Goal: Check status: Check status

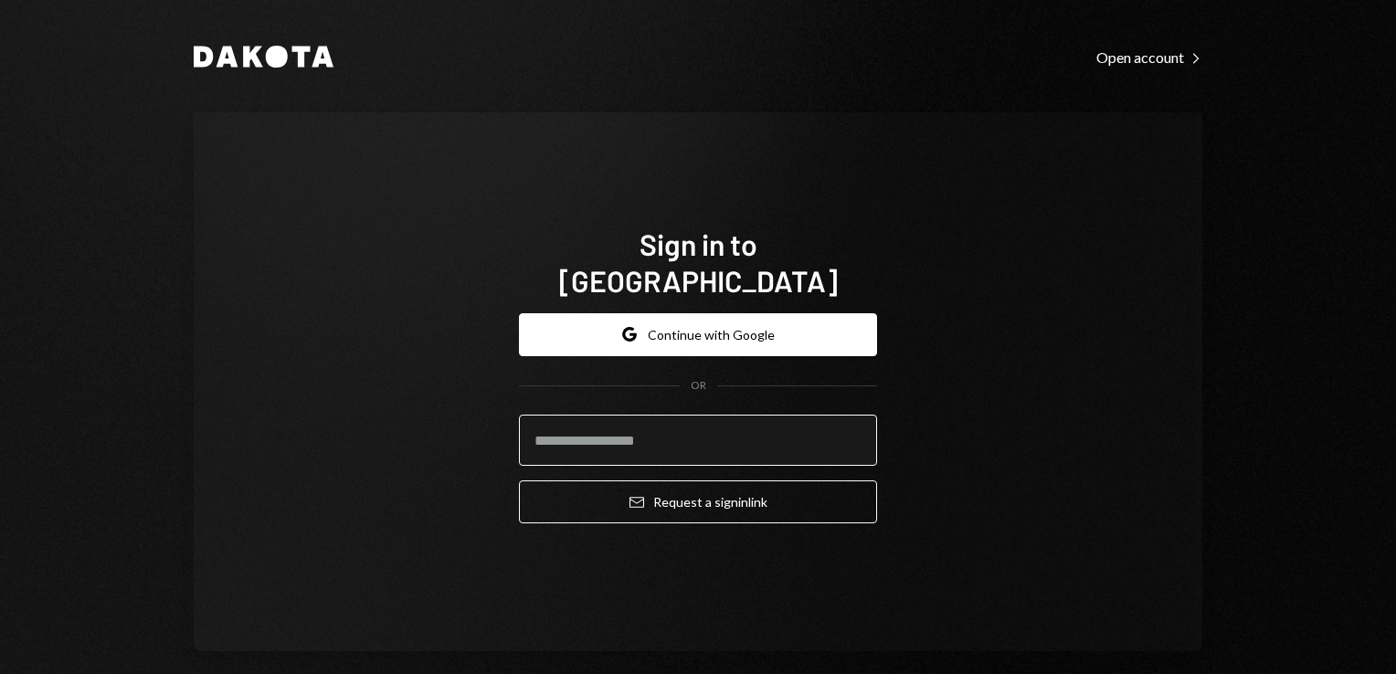
click at [668, 421] on input "email" at bounding box center [698, 440] width 358 height 51
type input "**********"
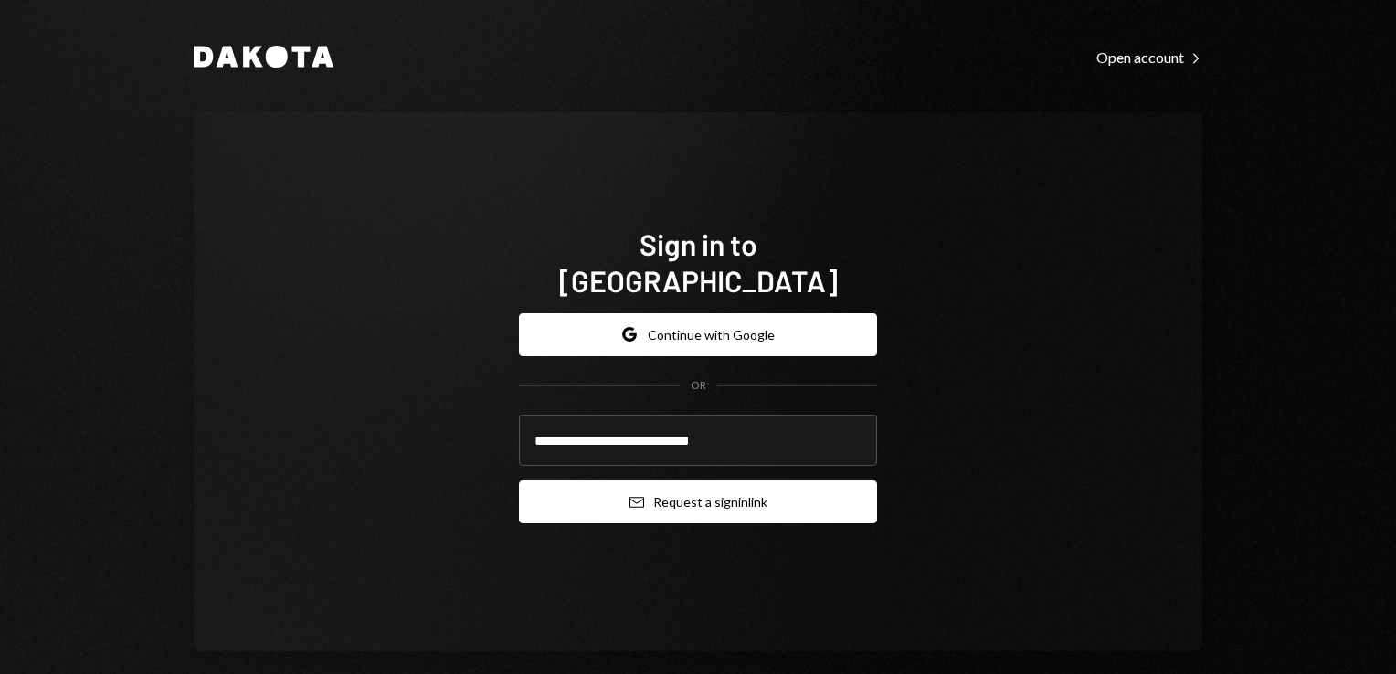
click at [687, 488] on button "Email Request a sign in link" at bounding box center [698, 501] width 358 height 43
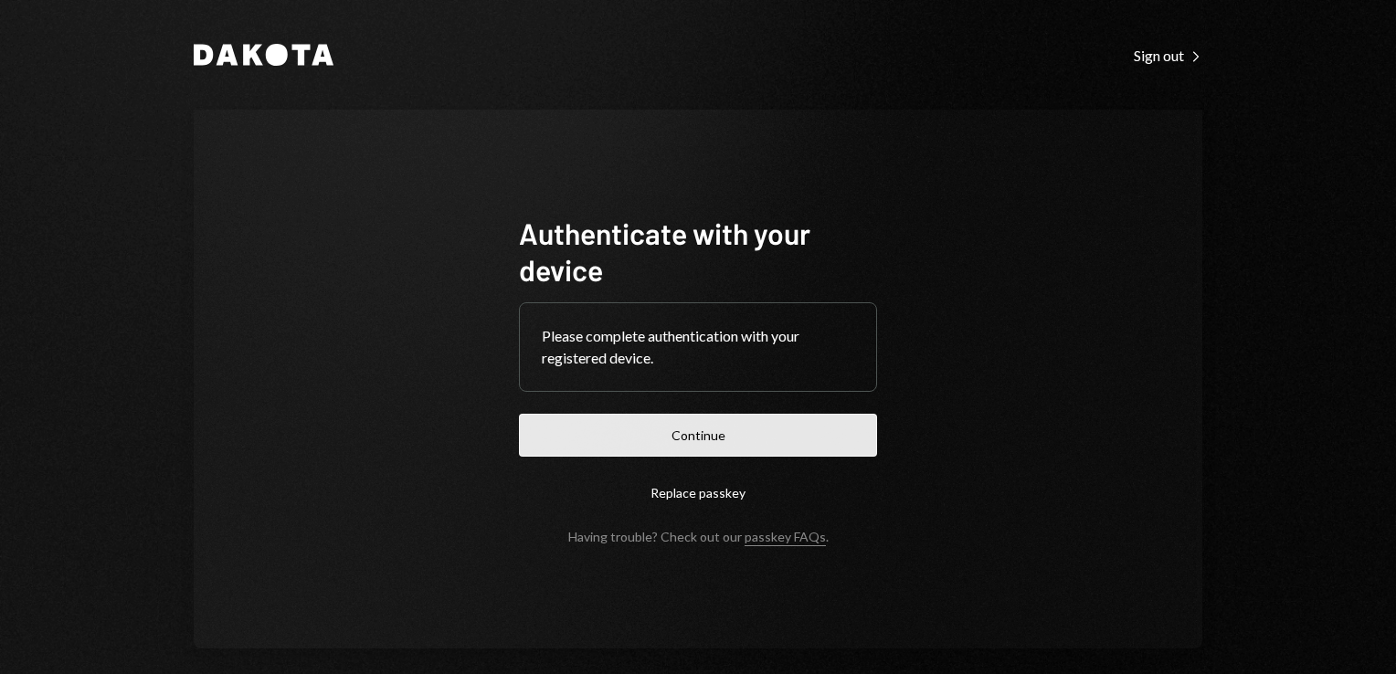
click at [746, 436] on button "Continue" at bounding box center [698, 435] width 358 height 43
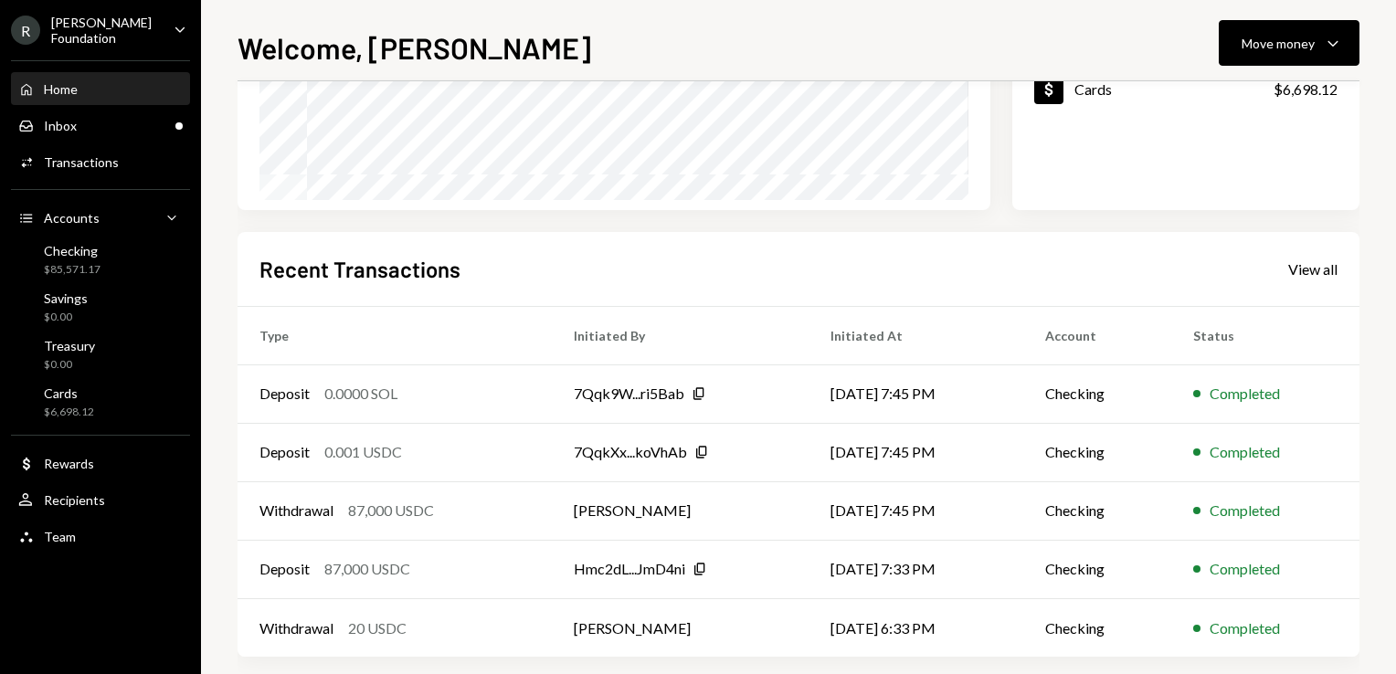
scroll to position [340, 0]
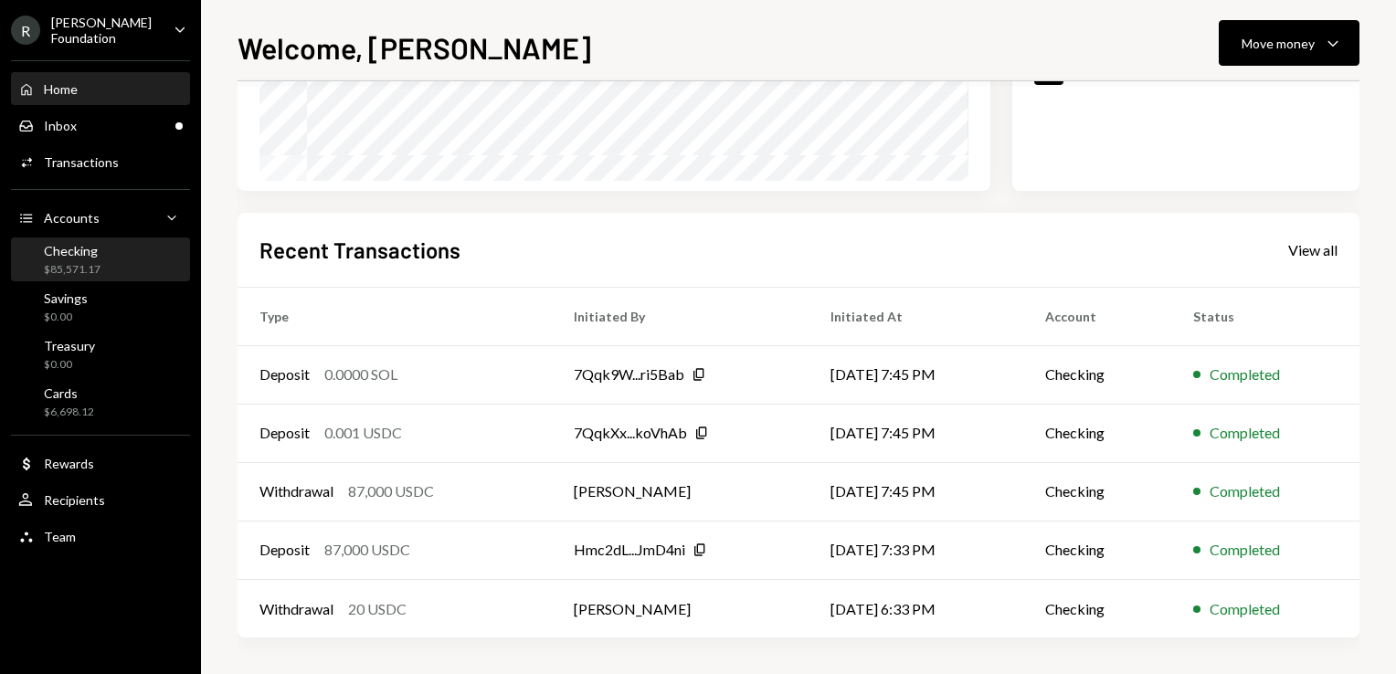
click at [111, 248] on div "Checking $85,571.17" at bounding box center [100, 260] width 164 height 35
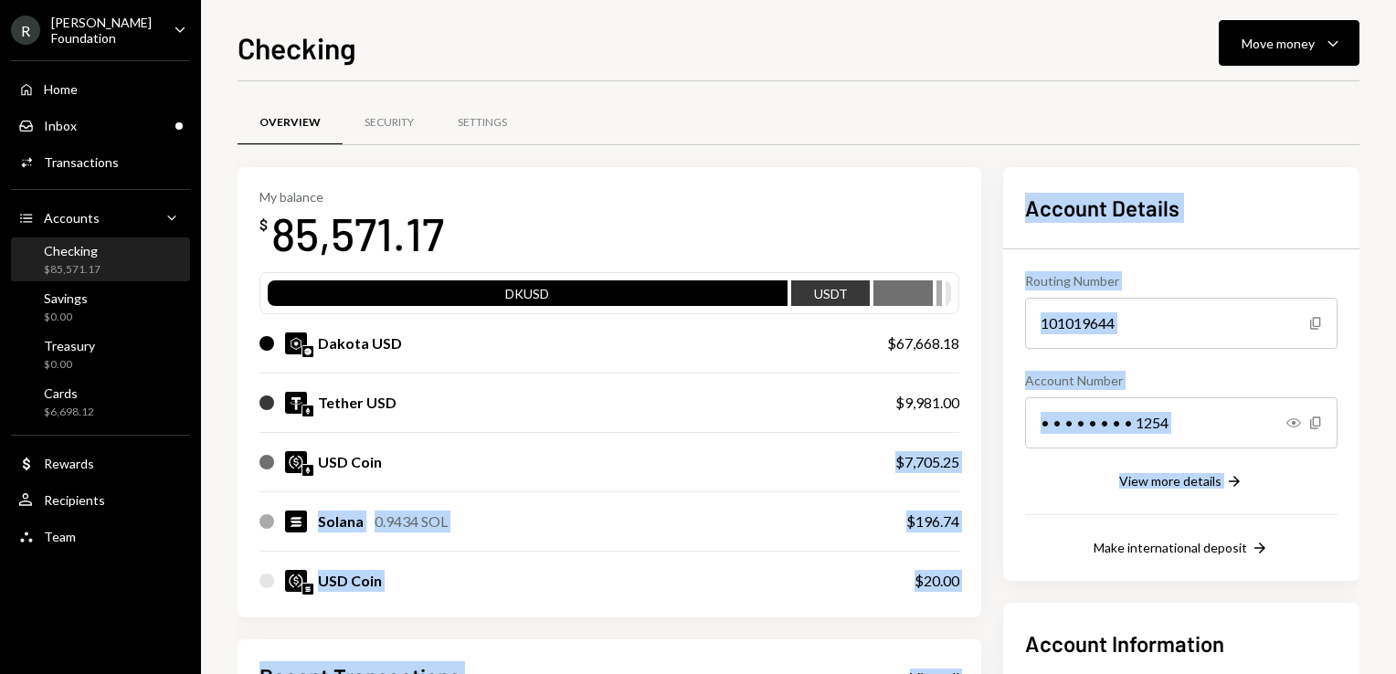
drag, startPoint x: 528, startPoint y: 370, endPoint x: 1005, endPoint y: 547, distance: 508.7
click at [1005, 547] on div "My balance $ 85,571.17 DKUSD USDT Dakota USD $67,668.18 Tether USD $9,981.00 US…" at bounding box center [799, 616] width 1122 height 898
drag, startPoint x: 1005, startPoint y: 547, endPoint x: 987, endPoint y: 543, distance: 18.8
click at [987, 543] on div "My balance $ 85,571.17 DKUSD USDT Dakota USD $67,668.18 Tether USD $9,981.00 US…" at bounding box center [799, 616] width 1122 height 898
